Goal: Find contact information: Find contact information

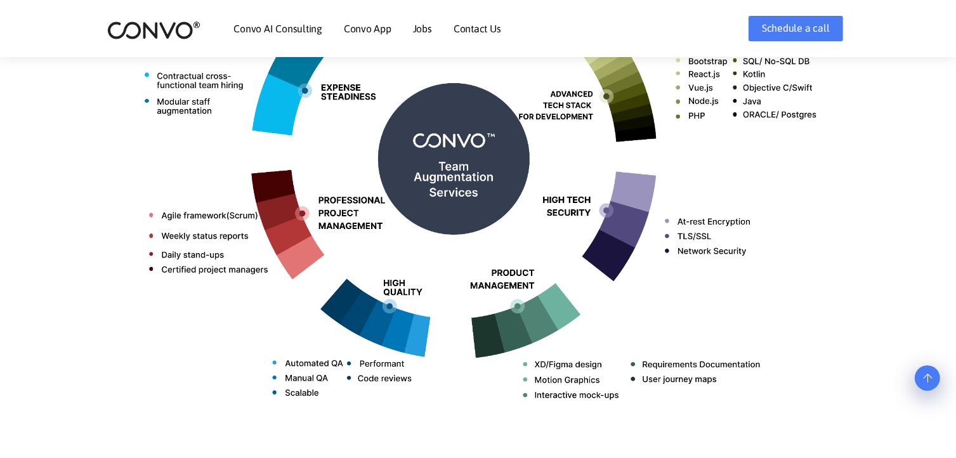
scroll to position [651, 0]
click at [480, 26] on link "Contact Us" at bounding box center [478, 28] width 48 height 10
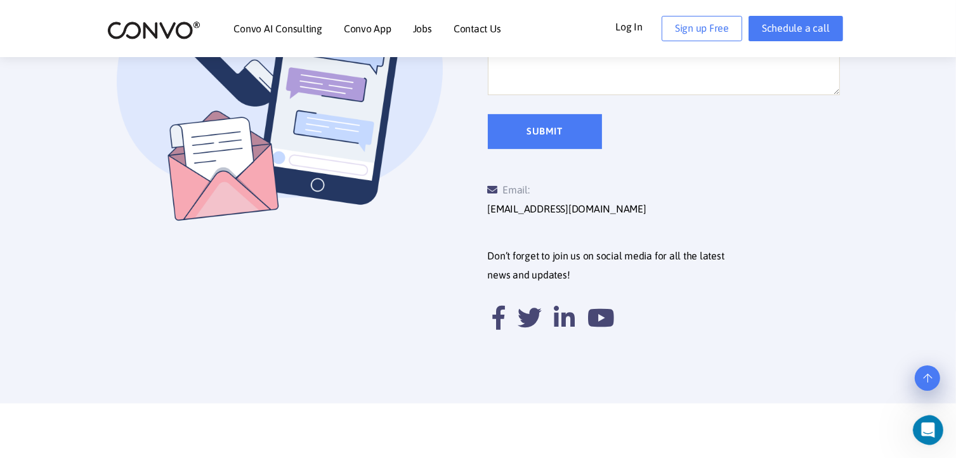
scroll to position [482, 0]
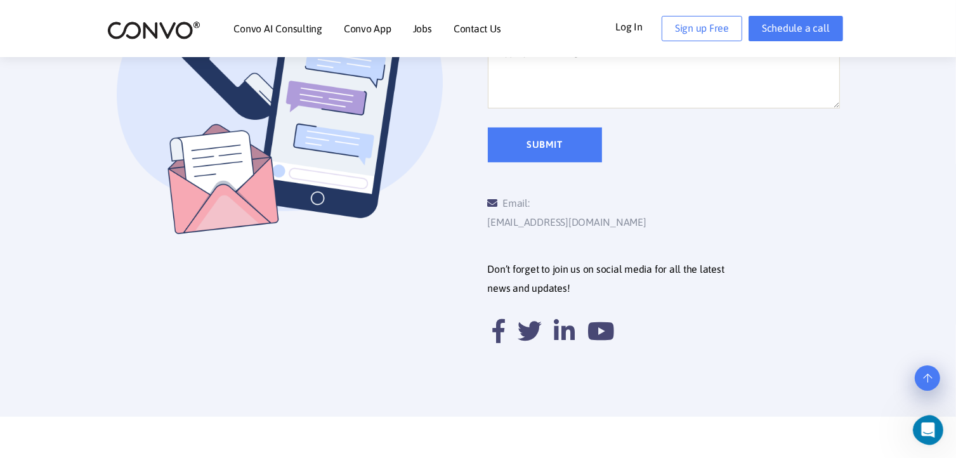
click at [541, 213] on link "[EMAIL_ADDRESS][DOMAIN_NAME]" at bounding box center [567, 222] width 159 height 19
drag, startPoint x: 625, startPoint y: 206, endPoint x: 537, endPoint y: 207, distance: 87.6
click at [537, 207] on div "Email: [EMAIL_ADDRESS][DOMAIN_NAME]" at bounding box center [576, 213] width 176 height 38
